Goal: Information Seeking & Learning: Learn about a topic

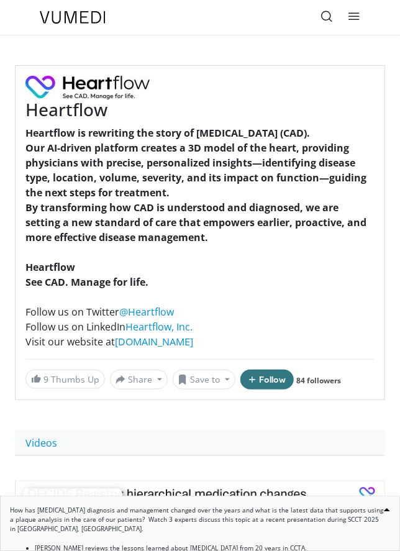
click at [66, 17] on img at bounding box center [73, 17] width 66 height 12
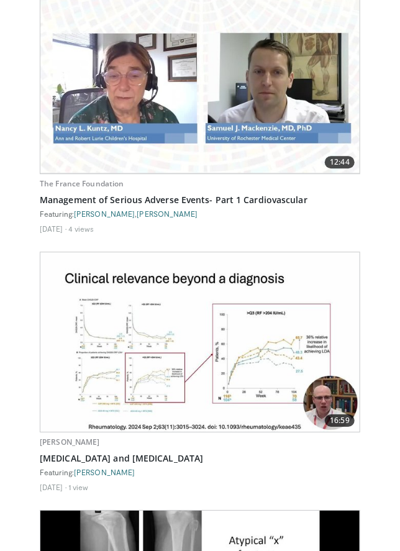
scroll to position [3136, 0]
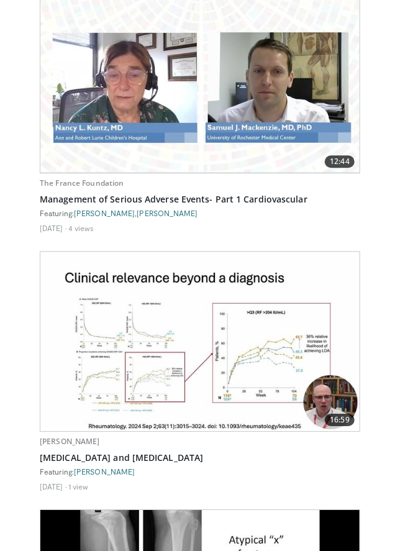
click at [207, 374] on img at bounding box center [199, 340] width 319 height 179
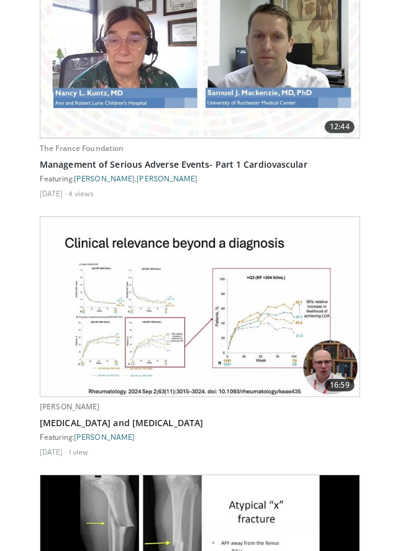
scroll to position [3175, 0]
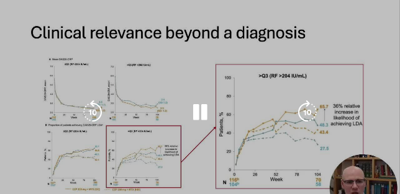
scroll to position [68, 0]
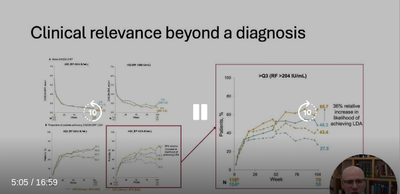
click at [1, 38] on div "10 seconds Tap to unmute" at bounding box center [200, 112] width 400 height 225
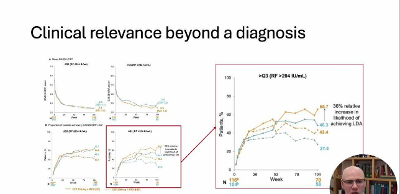
click at [1, 38] on div "10 seconds Tap to unmute" at bounding box center [200, 112] width 400 height 225
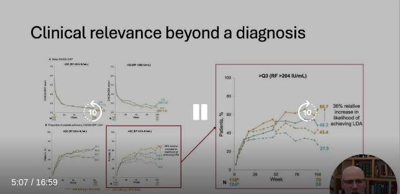
click at [1, 38] on div "10 seconds Tap to unmute" at bounding box center [200, 112] width 400 height 225
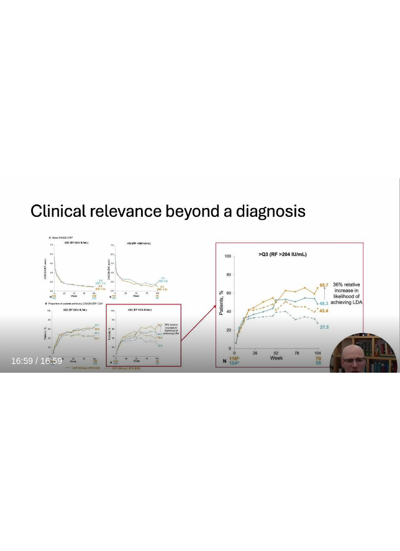
scroll to position [228, 0]
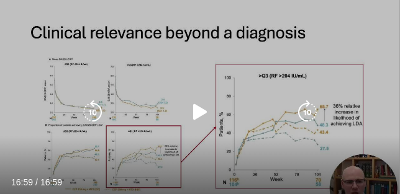
click at [194, 113] on icon "Video Player" at bounding box center [199, 112] width 25 height 25
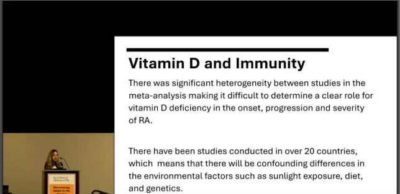
scroll to position [142, 0]
